Goal: Ask a question

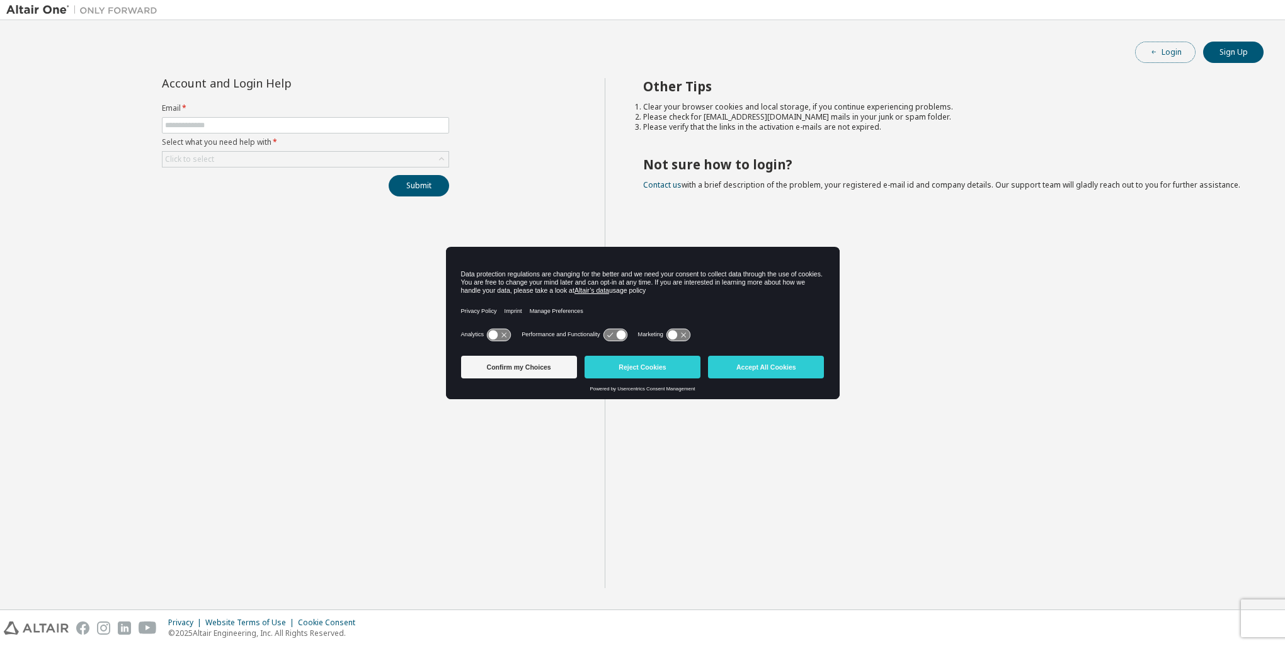
click at [1182, 52] on button "Login" at bounding box center [1165, 52] width 60 height 21
click at [650, 372] on button "Reject Cookies" at bounding box center [643, 367] width 116 height 23
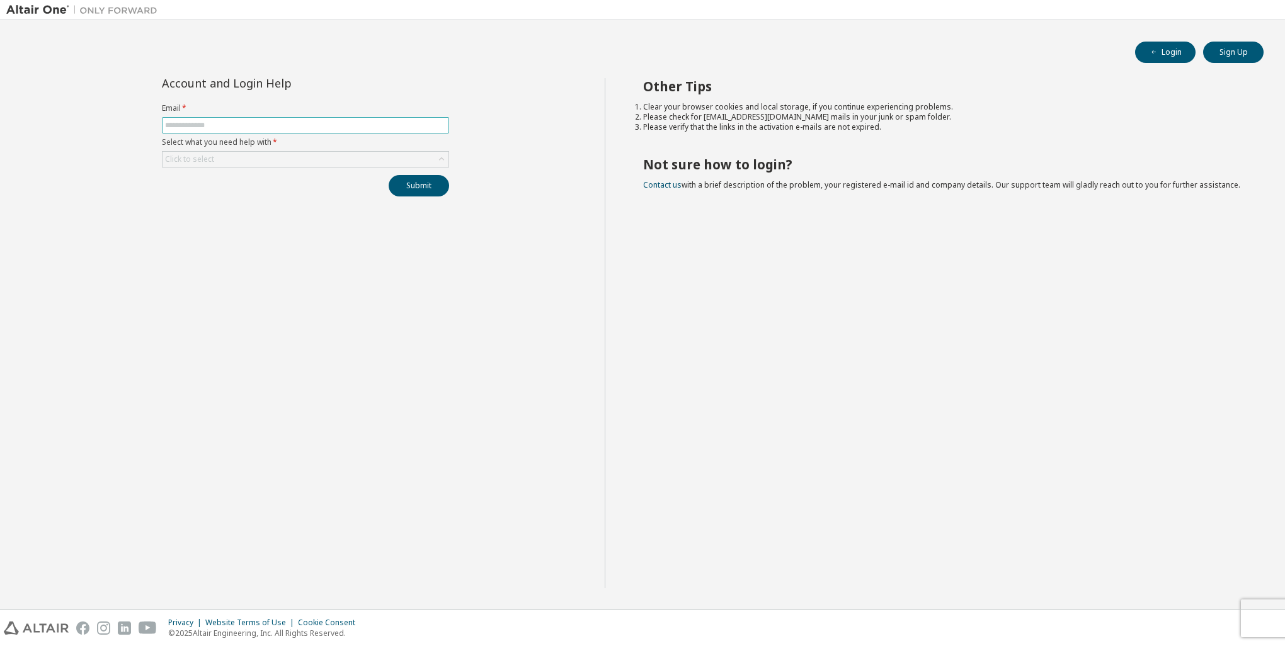
click at [228, 125] on input "text" at bounding box center [305, 125] width 281 height 10
type input "**********"
click at [241, 159] on div "Click to select" at bounding box center [306, 159] width 286 height 15
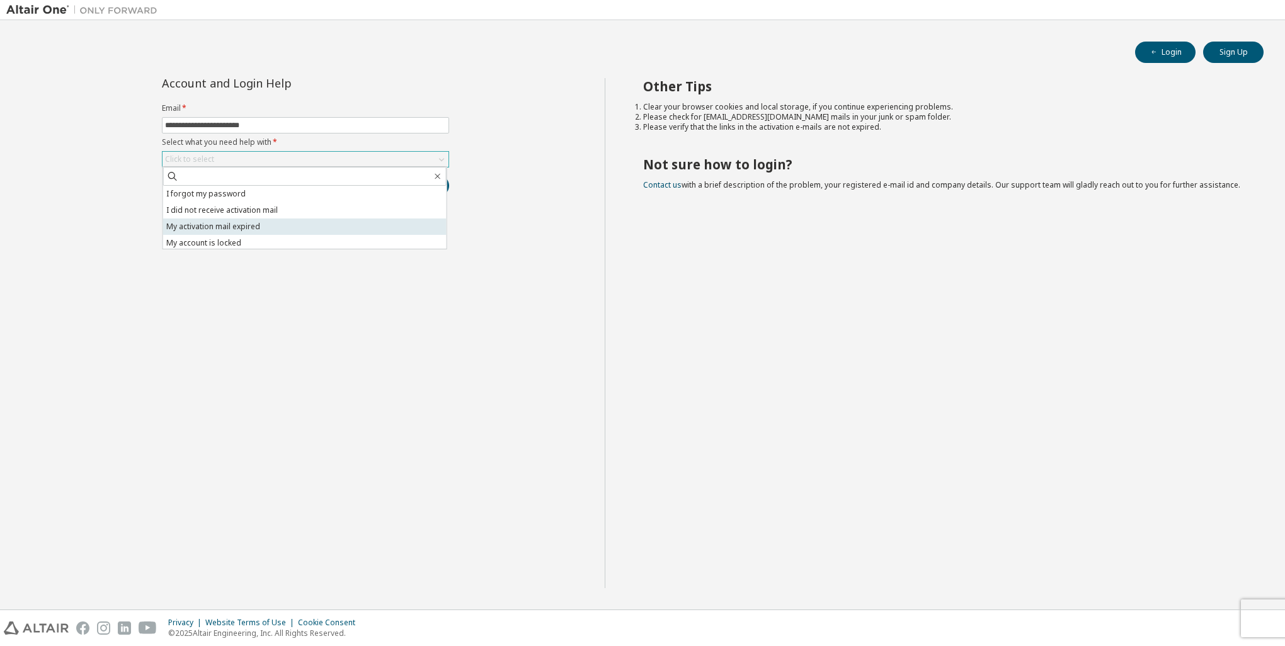
scroll to position [35, 0]
click at [235, 244] on li "I don't know but can't login" at bounding box center [305, 241] width 284 height 16
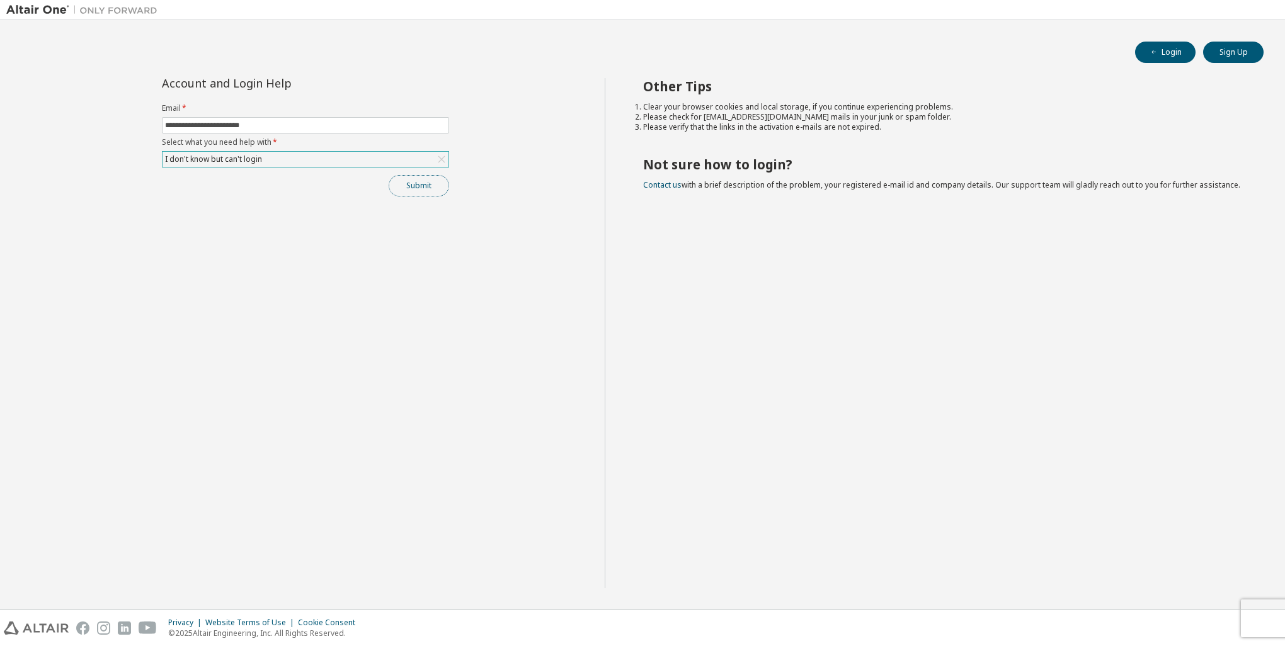
click at [401, 188] on button "Submit" at bounding box center [419, 185] width 60 height 21
click at [659, 186] on link "Contact us" at bounding box center [662, 185] width 38 height 11
click at [1256, 614] on icon "button" at bounding box center [1259, 612] width 8 height 8
